Goal: Find specific page/section: Find specific page/section

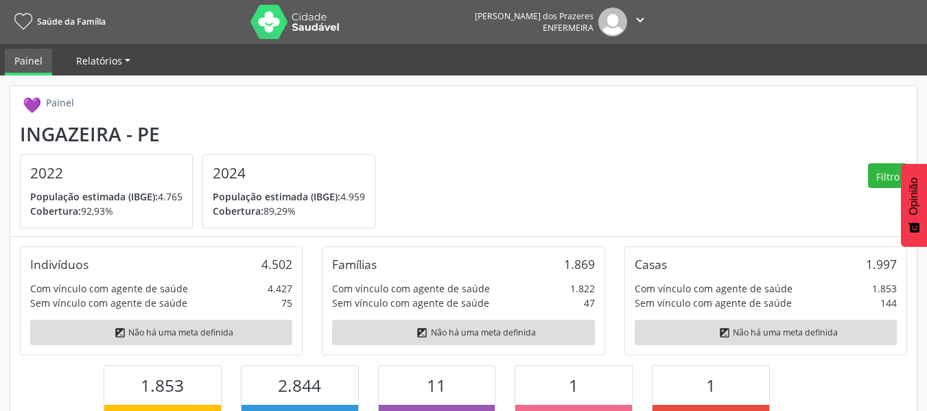
click at [88, 65] on font "Relatórios" at bounding box center [99, 60] width 46 height 13
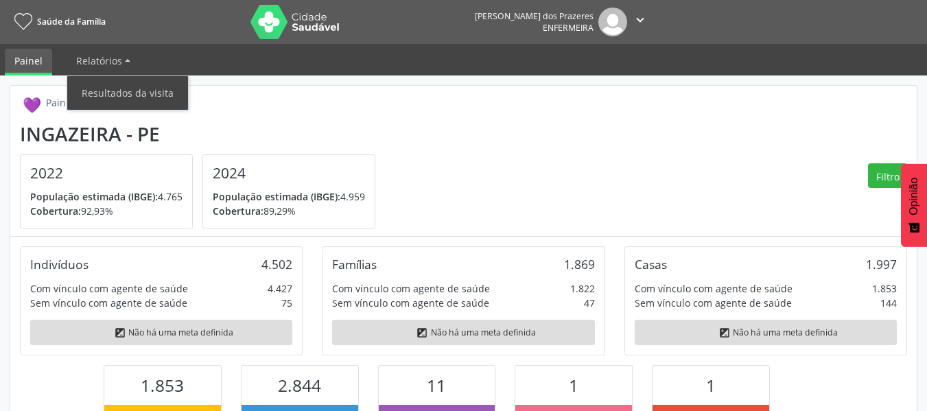
click at [45, 65] on link "Painel" at bounding box center [28, 62] width 47 height 27
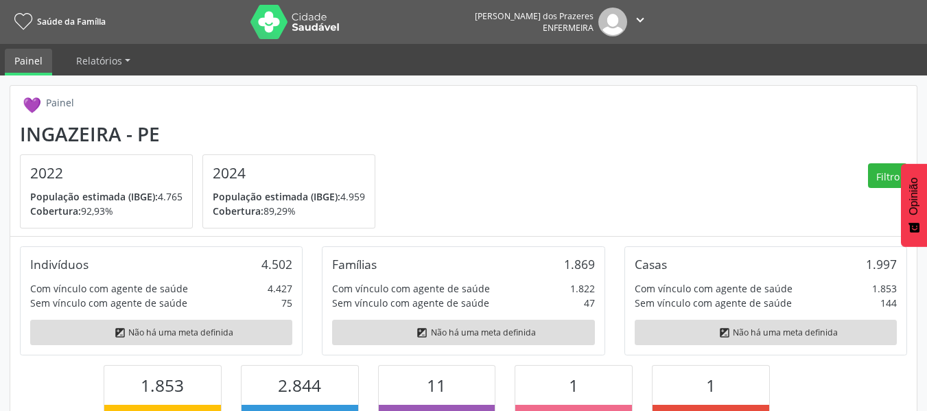
click at [34, 63] on font "Painel" at bounding box center [28, 60] width 28 height 13
drag, startPoint x: 145, startPoint y: 75, endPoint x: 137, endPoint y: 74, distance: 7.7
click at [142, 75] on div "💜 Painel Ingazeira - PE 2022 População estimada (IBGE): 4.765 Cobertura: 92,93%…" at bounding box center [463, 407] width 927 height 664
click at [113, 68] on link "Relatórios" at bounding box center [103, 61] width 73 height 24
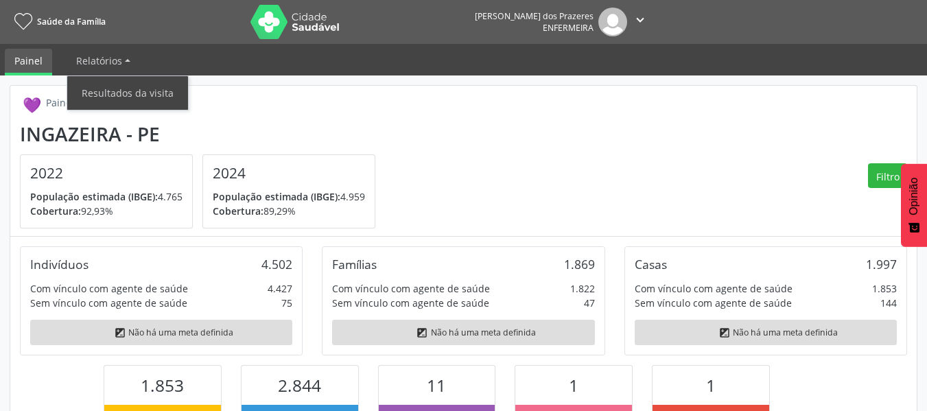
drag, startPoint x: 105, startPoint y: 69, endPoint x: 54, endPoint y: 65, distance: 50.9
click at [102, 69] on link "Relatórios" at bounding box center [103, 61] width 73 height 24
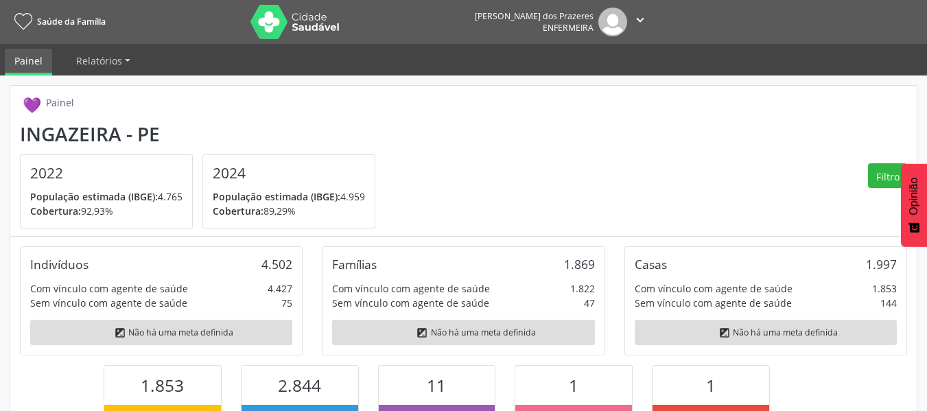
click at [45, 64] on link "Painel" at bounding box center [28, 62] width 47 height 27
click at [89, 17] on font "Saúde da Família" at bounding box center [71, 22] width 69 height 12
click at [21, 21] on icon at bounding box center [23, 22] width 18 height 17
click at [67, 15] on link "Saúde da Família" at bounding box center [58, 21] width 96 height 23
click at [38, 51] on link "Painel" at bounding box center [28, 62] width 47 height 27
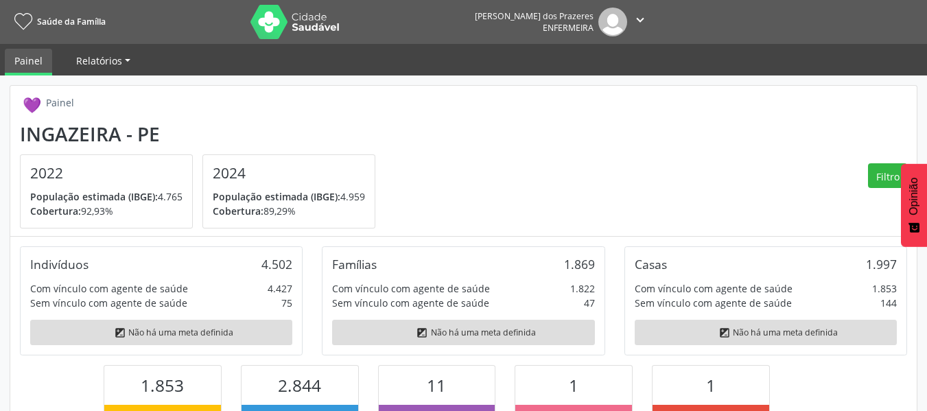
click at [96, 53] on link "Relatórios" at bounding box center [103, 61] width 73 height 24
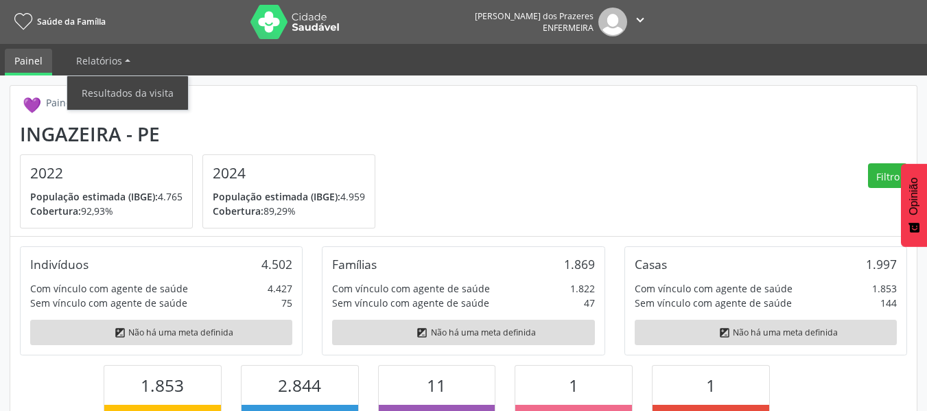
click at [54, 54] on ul "Painel Relatórios Resultados da visita" at bounding box center [463, 60] width 927 height 32
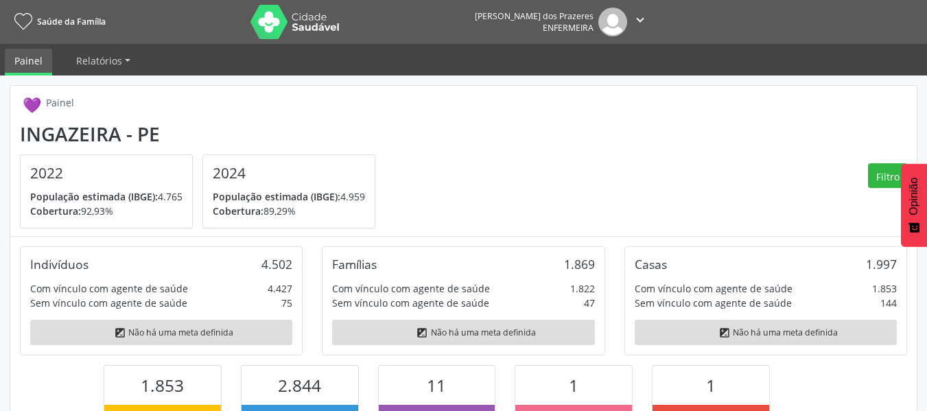
click at [44, 58] on link "Painel" at bounding box center [28, 62] width 47 height 27
drag, startPoint x: 630, startPoint y: 23, endPoint x: 642, endPoint y: 22, distance: 11.7
click at [631, 23] on button "" at bounding box center [640, 22] width 26 height 29
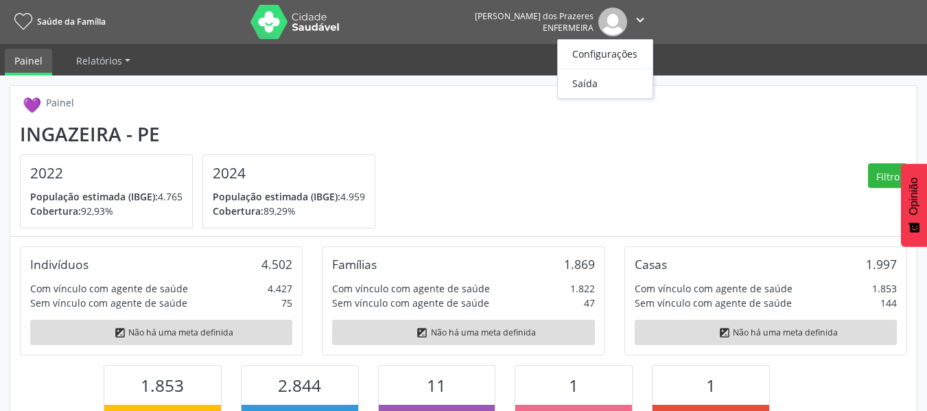
click at [635, 23] on font "" at bounding box center [640, 19] width 15 height 15
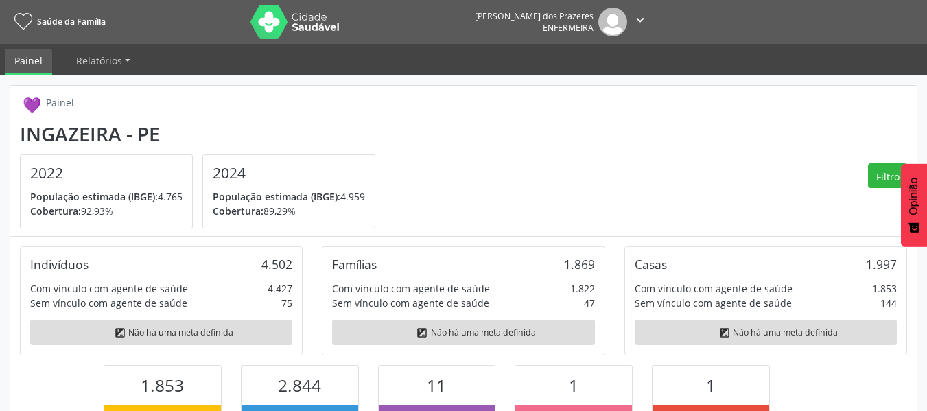
scroll to position [328, 0]
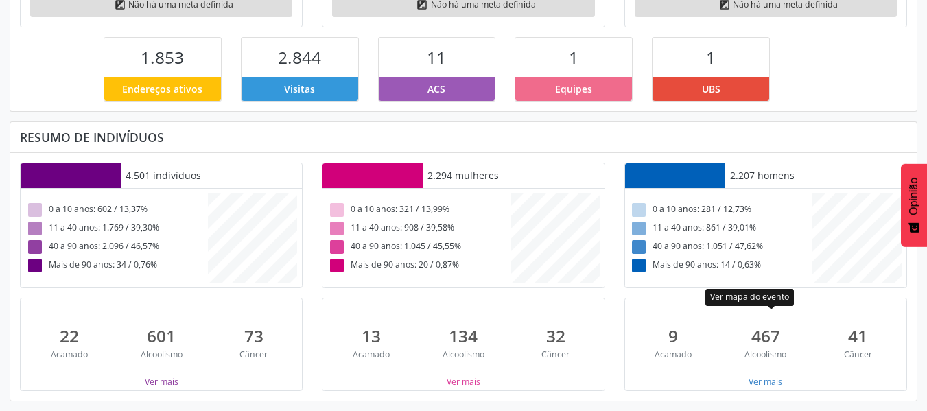
drag, startPoint x: 786, startPoint y: 316, endPoint x: 268, endPoint y: 139, distance: 546.6
click at [268, 140] on div "Resumo de indivíduos" at bounding box center [463, 137] width 887 height 15
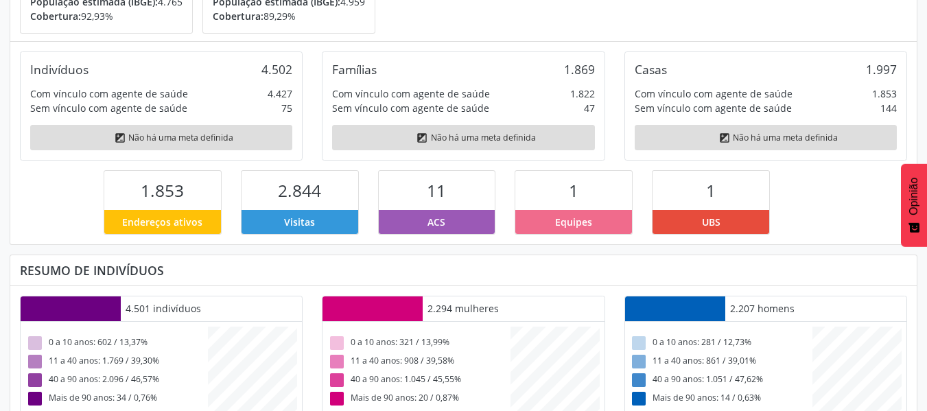
scroll to position [0, 0]
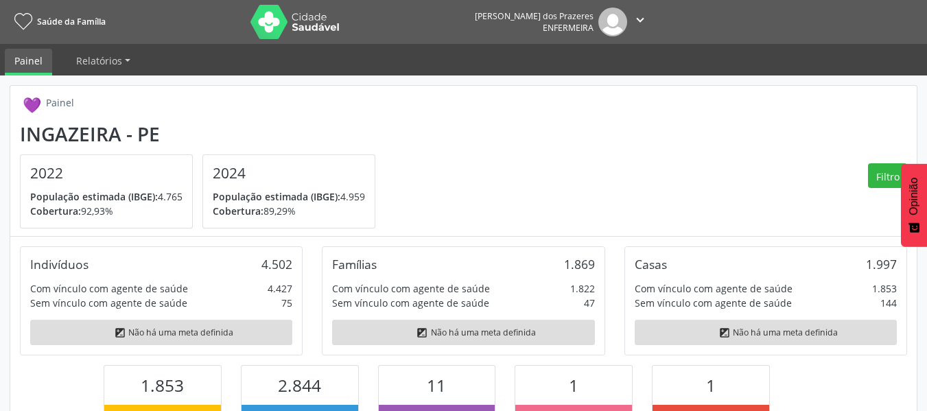
click at [37, 62] on font "Painel" at bounding box center [28, 60] width 28 height 13
click at [73, 58] on link "Relatórios" at bounding box center [103, 61] width 73 height 24
click at [39, 60] on font "Painel" at bounding box center [28, 60] width 28 height 13
drag, startPoint x: 21, startPoint y: 1, endPoint x: 173, endPoint y: 50, distance: 159.3
click at [264, 88] on div "💜 Painel Ingazeira - PE 2022 População estimada (IBGE): 4.765 Cobertura: 92,93%…" at bounding box center [463, 161] width 906 height 151
